Goal: Book appointment/travel/reservation

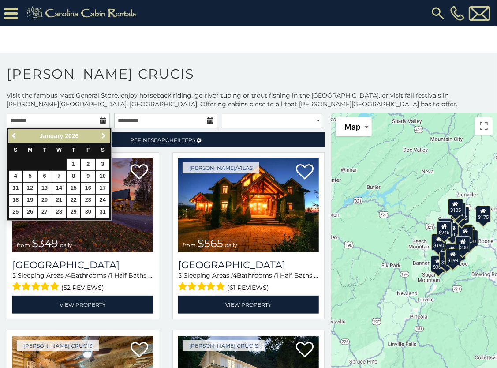
click at [103, 133] on span "Next" at bounding box center [103, 135] width 7 height 7
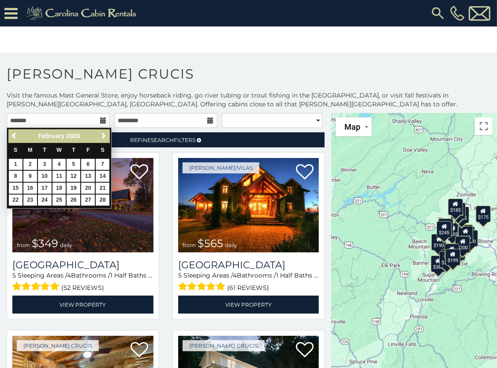
click at [103, 133] on span "Next" at bounding box center [103, 135] width 7 height 7
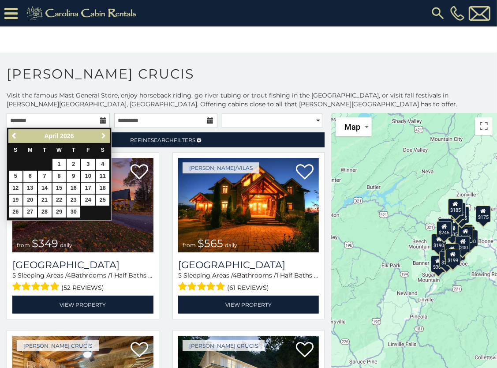
click at [103, 133] on span "Next" at bounding box center [103, 135] width 7 height 7
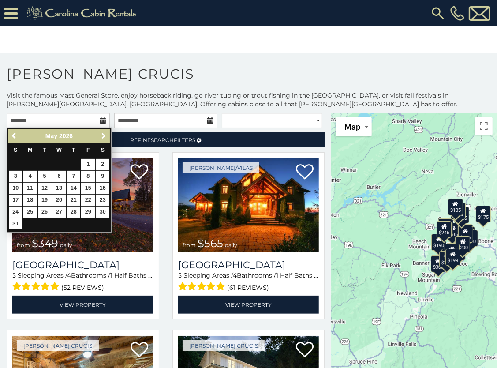
click at [103, 133] on span "Next" at bounding box center [103, 135] width 7 height 7
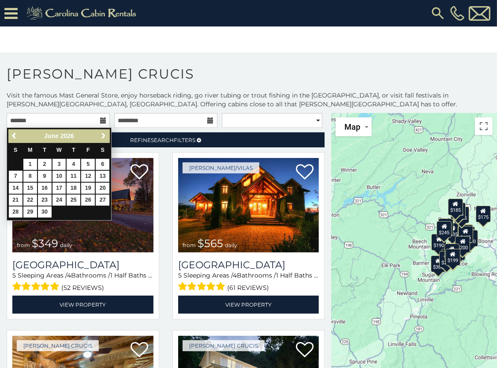
click at [103, 133] on span "Next" at bounding box center [103, 135] width 7 height 7
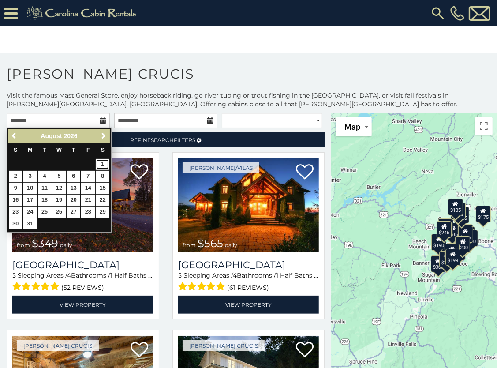
click at [103, 164] on link "1" at bounding box center [103, 164] width 14 height 11
type input "**********"
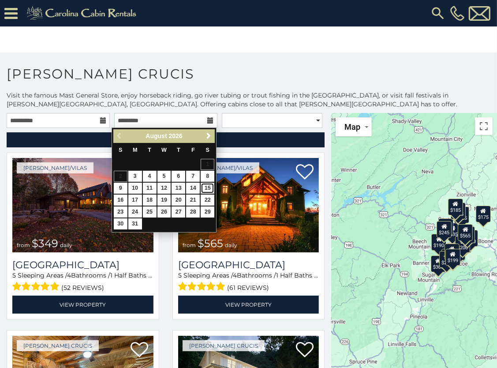
click at [206, 190] on link "15" at bounding box center [208, 188] width 14 height 11
type input "**********"
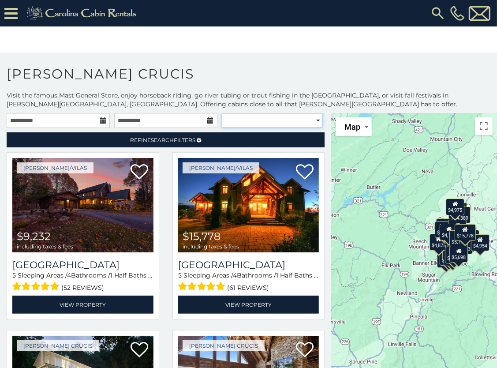
click at [310, 117] on select "**********" at bounding box center [272, 120] width 101 height 15
select select "*********"
click at [222, 113] on select "**********" at bounding box center [272, 120] width 101 height 15
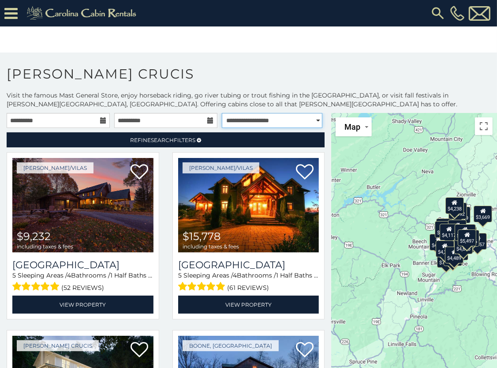
scroll to position [37, 0]
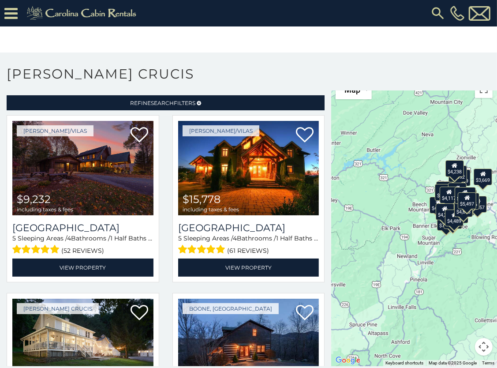
click at [466, 234] on div "$9,232 $15,778 $18,481 $5,497 $8,985 $9,213 $9,224 $10,428 $12,501 $13,018 $4,3…" at bounding box center [414, 221] width 166 height 290
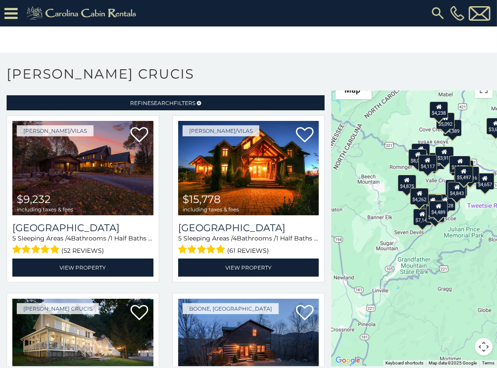
click at [481, 207] on div "$9,232 $15,778 $18,481 $5,497 $8,985 $9,213 $9,224 $10,428 $12,501 $13,018 $4,3…" at bounding box center [414, 221] width 166 height 290
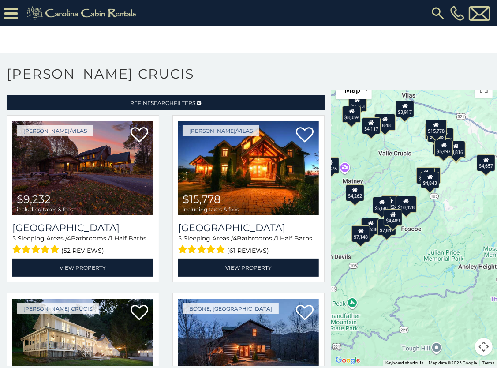
click at [367, 127] on div "$4,117" at bounding box center [371, 125] width 19 height 17
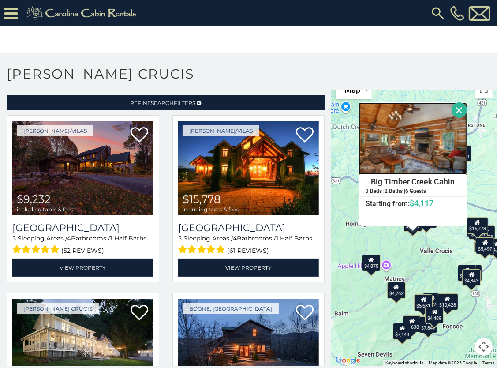
click at [389, 158] on img at bounding box center [412, 138] width 108 height 72
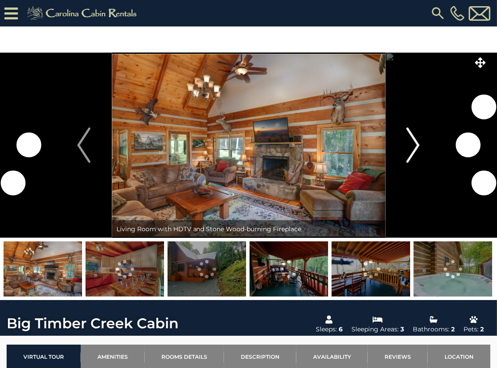
click at [413, 145] on img "Next" at bounding box center [412, 144] width 13 height 35
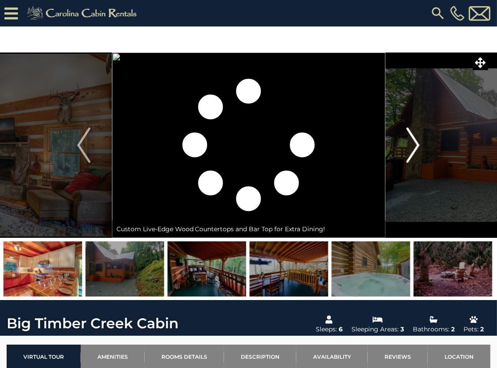
click at [413, 145] on img "Next" at bounding box center [412, 144] width 13 height 35
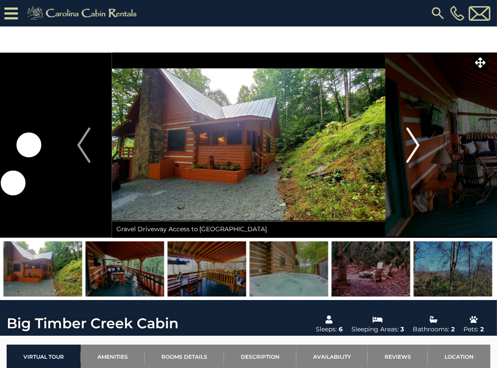
click at [413, 145] on img "Next" at bounding box center [412, 144] width 13 height 35
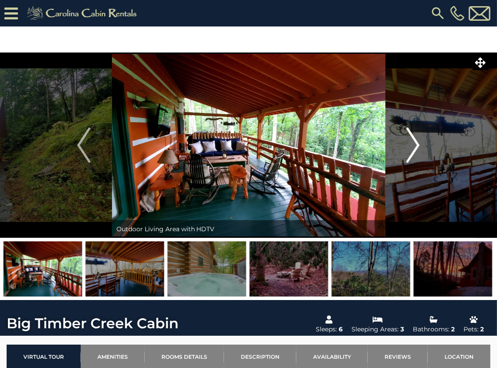
click at [413, 145] on img "Next" at bounding box center [412, 144] width 13 height 35
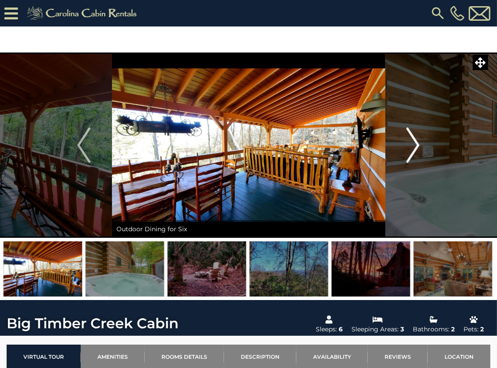
click at [413, 145] on img "Next" at bounding box center [412, 144] width 13 height 35
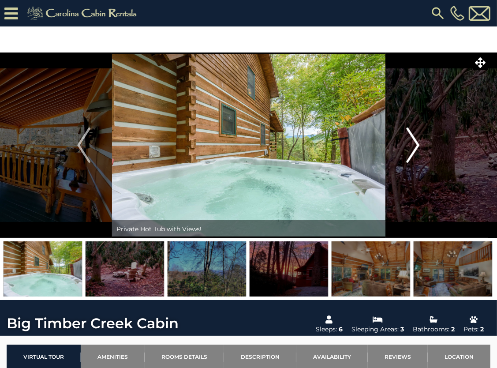
click at [413, 145] on img "Next" at bounding box center [412, 144] width 13 height 35
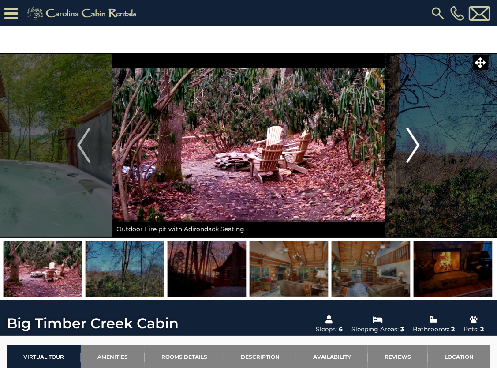
click at [413, 145] on img "Next" at bounding box center [412, 144] width 13 height 35
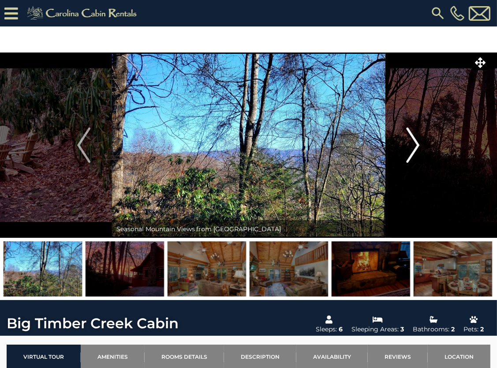
click at [413, 145] on img "Next" at bounding box center [412, 144] width 13 height 35
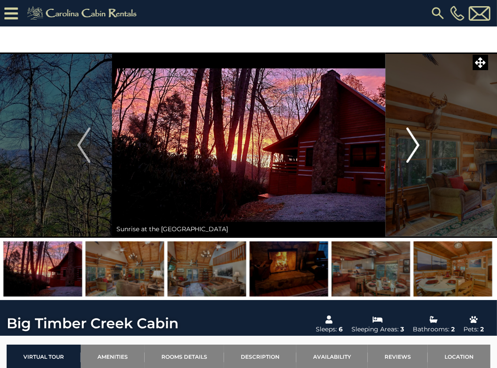
click at [413, 145] on img "Next" at bounding box center [412, 144] width 13 height 35
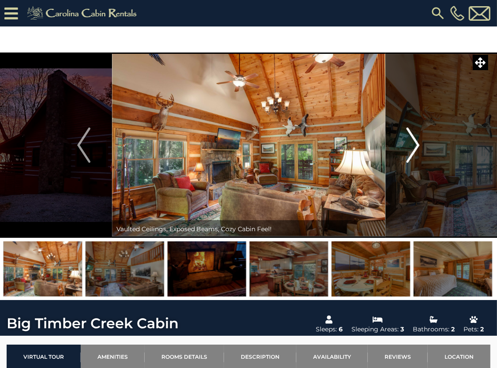
click at [413, 145] on img "Next" at bounding box center [412, 144] width 13 height 35
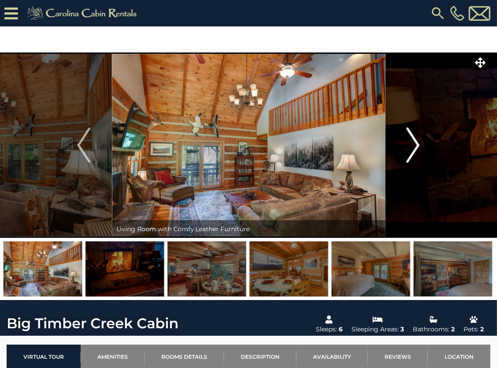
click at [413, 145] on img "Next" at bounding box center [412, 144] width 13 height 35
